Goal: Transaction & Acquisition: Download file/media

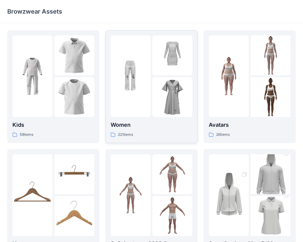
click at [122, 84] on img at bounding box center [131, 76] width 40 height 40
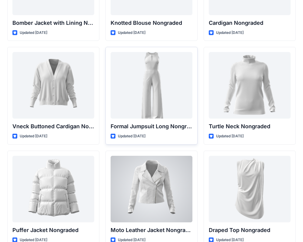
scroll to position [5689, 0]
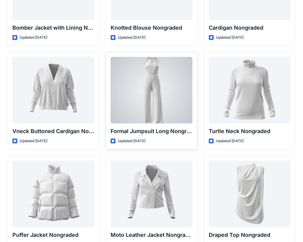
click at [155, 100] on div at bounding box center [152, 90] width 82 height 67
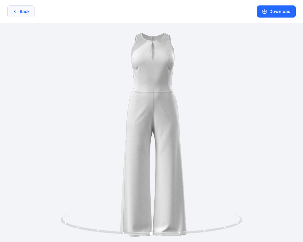
click at [16, 12] on icon "button" at bounding box center [14, 11] width 5 height 5
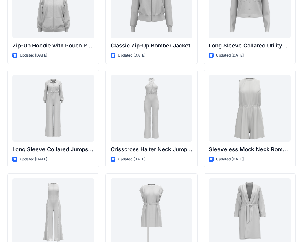
scroll to position [1206, 0]
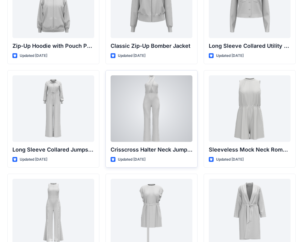
click at [154, 95] on div at bounding box center [152, 108] width 82 height 67
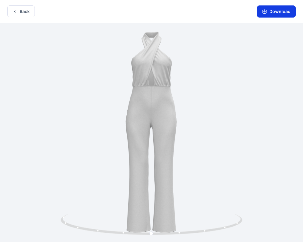
click at [273, 9] on button "Download" at bounding box center [276, 11] width 39 height 12
click at [272, 16] on button "Download" at bounding box center [276, 11] width 39 height 12
click at [269, 13] on button "Download" at bounding box center [276, 11] width 39 height 12
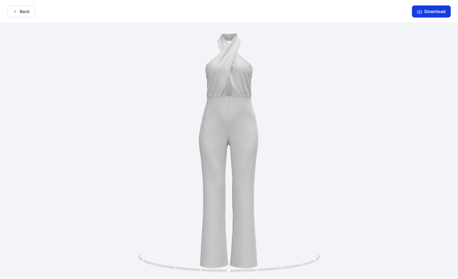
click at [303, 12] on button "Download" at bounding box center [431, 11] width 39 height 12
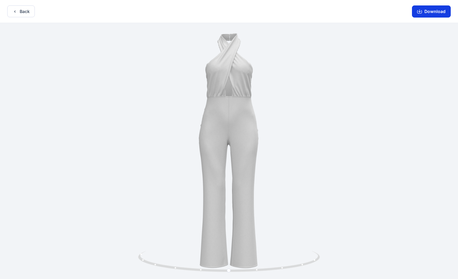
click at [303, 12] on button "Download" at bounding box center [431, 11] width 39 height 12
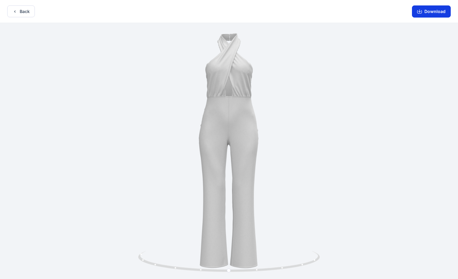
click at [303, 12] on button "Download" at bounding box center [431, 11] width 39 height 12
drag, startPoint x: 425, startPoint y: 12, endPoint x: 364, endPoint y: 87, distance: 95.9
click at [303, 80] on div "Back Download Version History" at bounding box center [229, 140] width 458 height 281
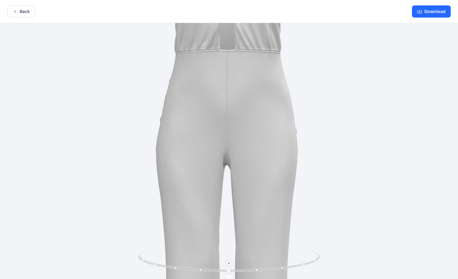
drag, startPoint x: 260, startPoint y: 203, endPoint x: 269, endPoint y: 274, distance: 71.2
click at [268, 242] on div at bounding box center [229, 152] width 458 height 258
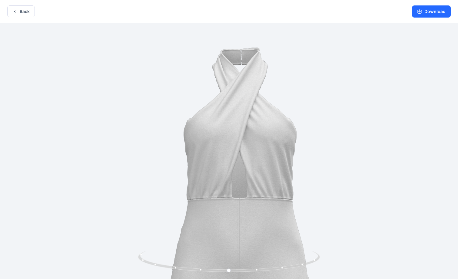
drag, startPoint x: 251, startPoint y: 149, endPoint x: 253, endPoint y: 279, distance: 130.7
click at [253, 242] on div at bounding box center [229, 152] width 458 height 258
click at [303, 7] on button "Download" at bounding box center [431, 11] width 39 height 12
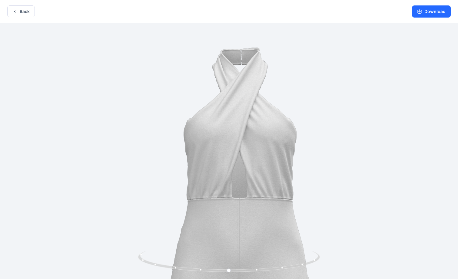
drag, startPoint x: 432, startPoint y: 7, endPoint x: 356, endPoint y: 33, distance: 80.3
click at [303, 33] on div "Back Download Version History" at bounding box center [229, 140] width 458 height 281
